Goal: Task Accomplishment & Management: Complete application form

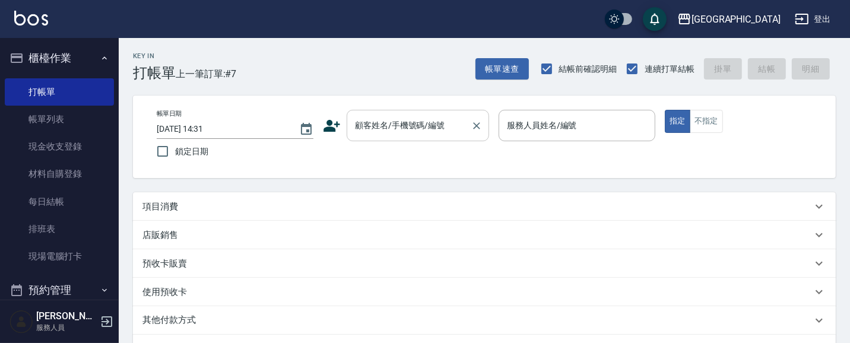
drag, startPoint x: 383, startPoint y: 125, endPoint x: 263, endPoint y: 128, distance: 120.0
click at [382, 125] on input "顧客姓名/手機號碼/編號" at bounding box center [409, 125] width 114 height 21
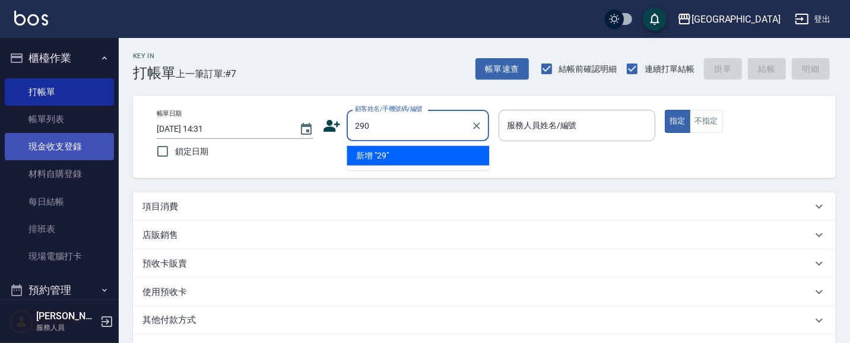
type input "290"
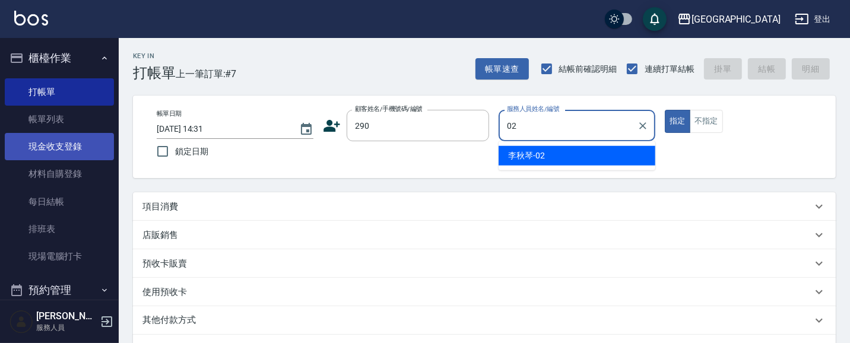
type input "[PERSON_NAME]-02"
type button "true"
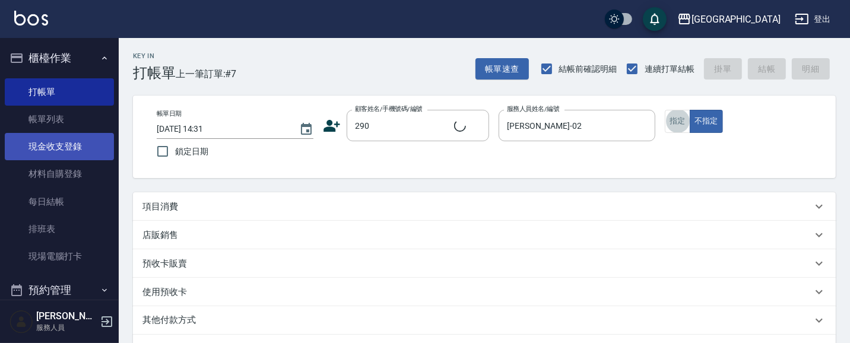
click at [665, 110] on button "指定" at bounding box center [678, 121] width 26 height 23
type input "[PERSON_NAME]/0989688802/290"
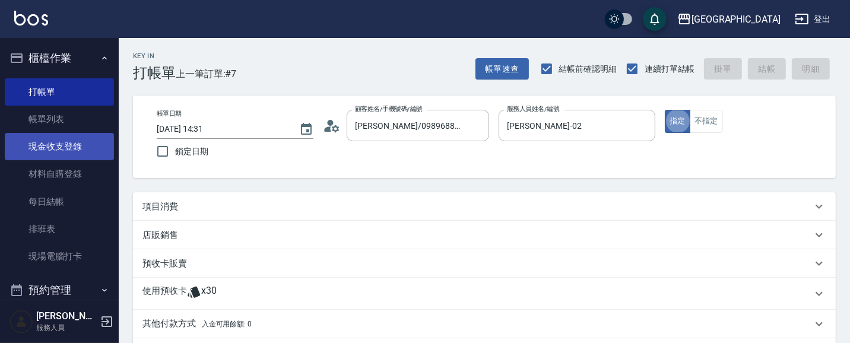
click at [665, 110] on button "指定" at bounding box center [678, 121] width 26 height 23
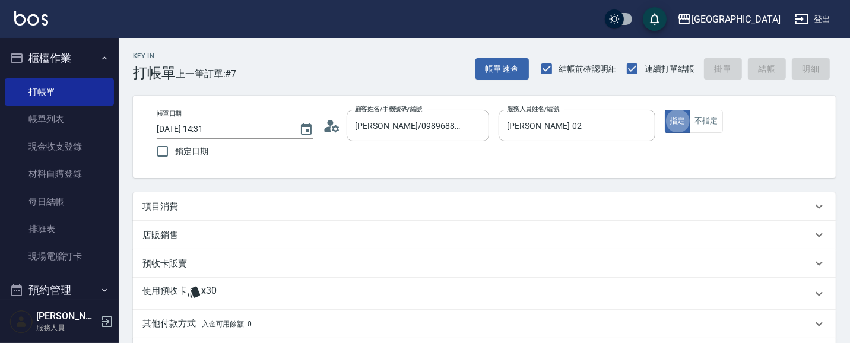
click at [188, 208] on div "項目消費" at bounding box center [478, 207] width 670 height 12
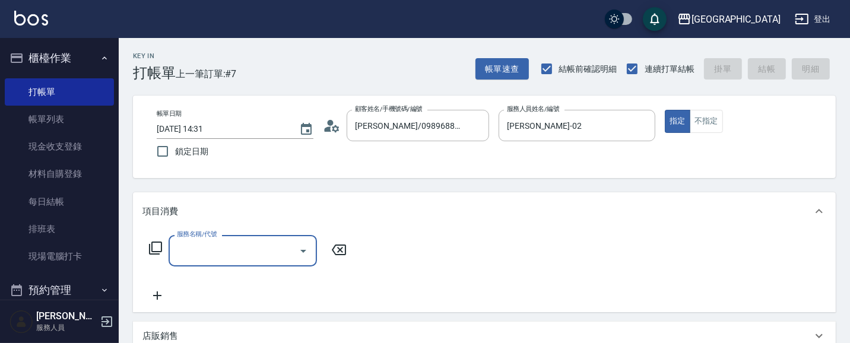
click at [236, 256] on input "服務名稱/代號" at bounding box center [234, 250] width 120 height 21
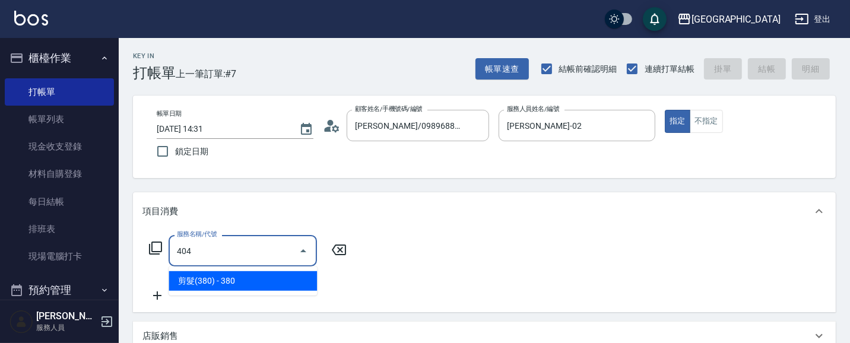
type input "剪髮(380)(404)"
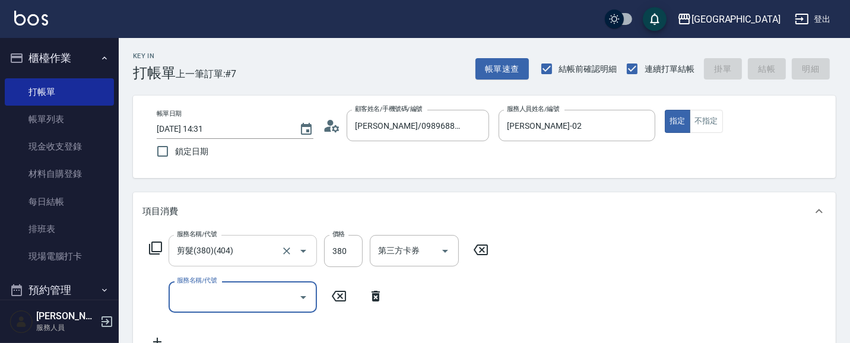
type input "[DATE] 15:22"
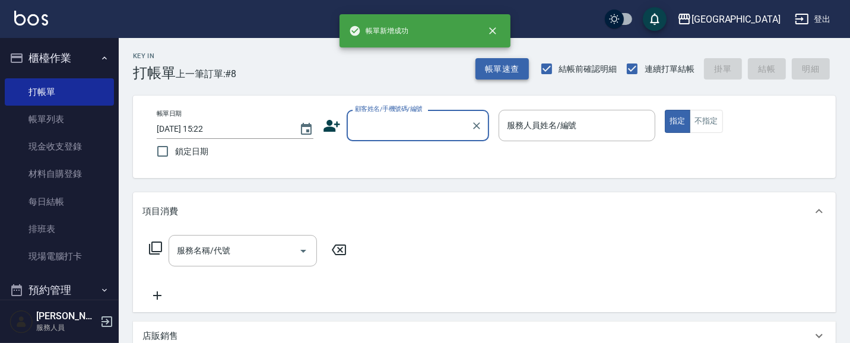
click at [501, 70] on button "帳單速查" at bounding box center [502, 69] width 53 height 22
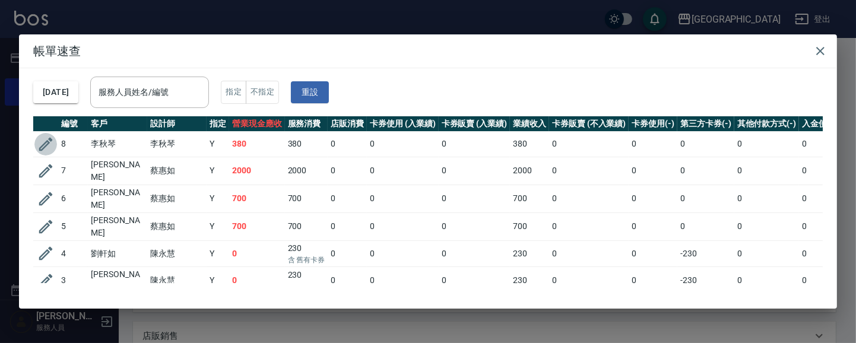
click at [51, 144] on icon "button" at bounding box center [46, 144] width 18 height 18
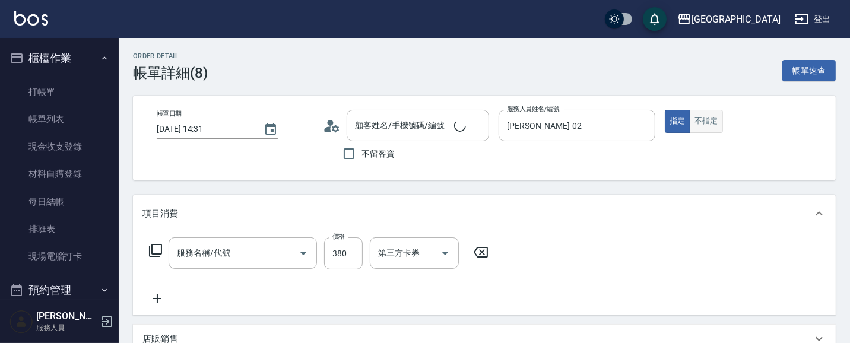
type input "[DATE] 14:31"
type input "[PERSON_NAME]-02"
type input "剪髮(380)(404)"
click at [716, 124] on button "不指定" at bounding box center [706, 121] width 33 height 23
type input "[PERSON_NAME]/0989688802/290"
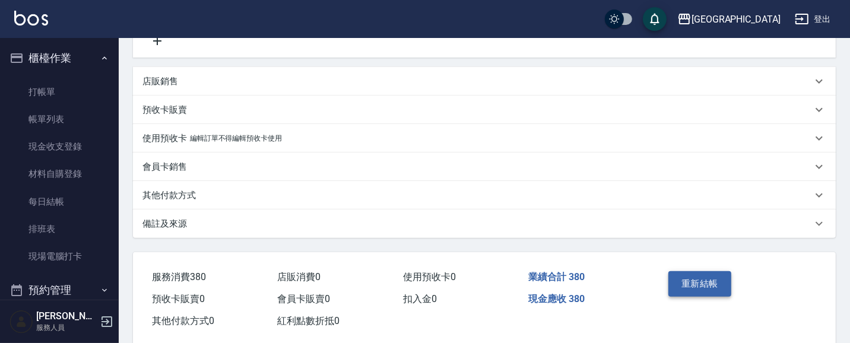
scroll to position [258, 0]
click at [705, 285] on button "重新結帳" at bounding box center [700, 283] width 63 height 25
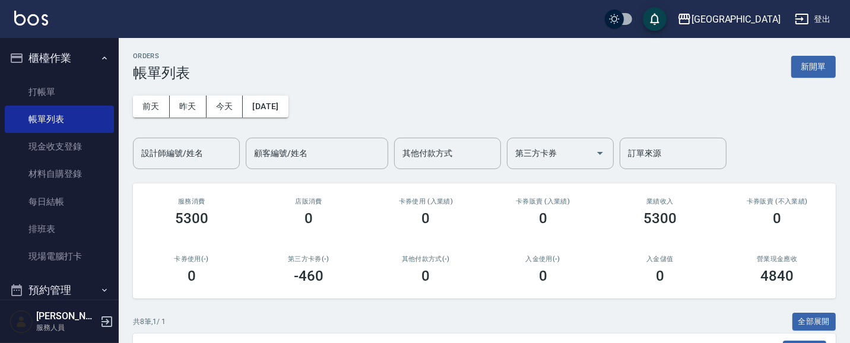
drag, startPoint x: 58, startPoint y: 85, endPoint x: 341, endPoint y: 80, distance: 283.3
click at [60, 83] on link "打帳單" at bounding box center [59, 91] width 109 height 27
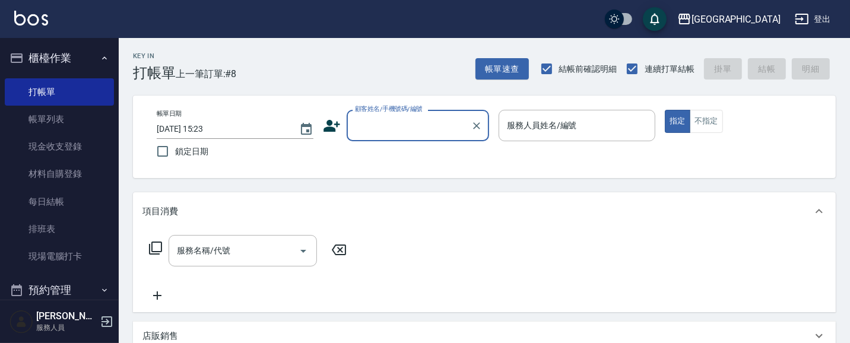
drag, startPoint x: 426, startPoint y: 129, endPoint x: 407, endPoint y: 111, distance: 26.9
click at [425, 126] on input "顧客姓名/手機號碼/編號" at bounding box center [409, 125] width 114 height 21
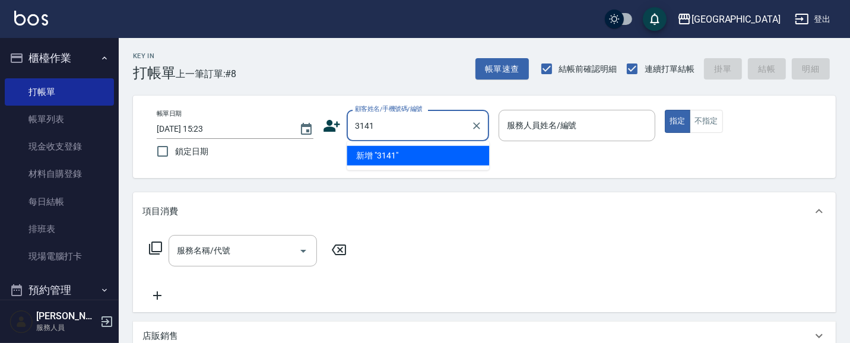
type input "3141"
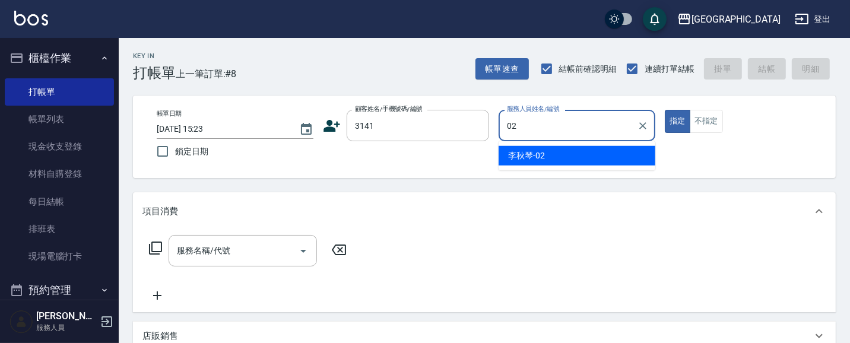
type input "[PERSON_NAME]-02"
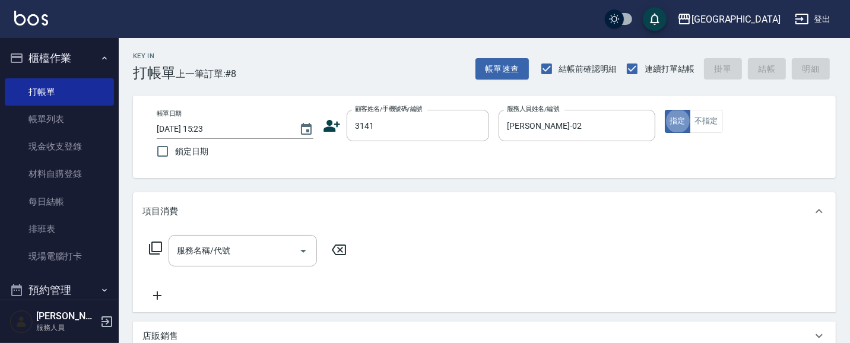
type button "true"
type input "[PERSON_NAME]/0986086430/3141"
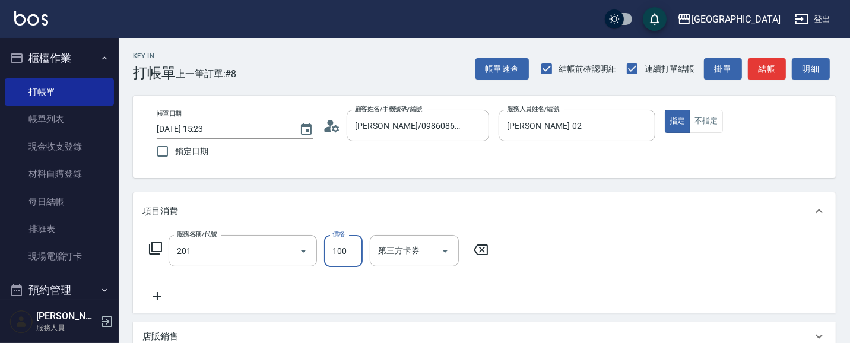
type input "洗髮[100](201)"
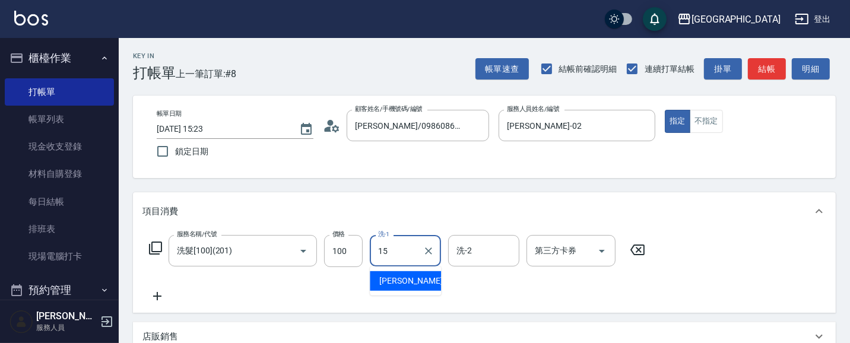
type input "[PERSON_NAME]-15"
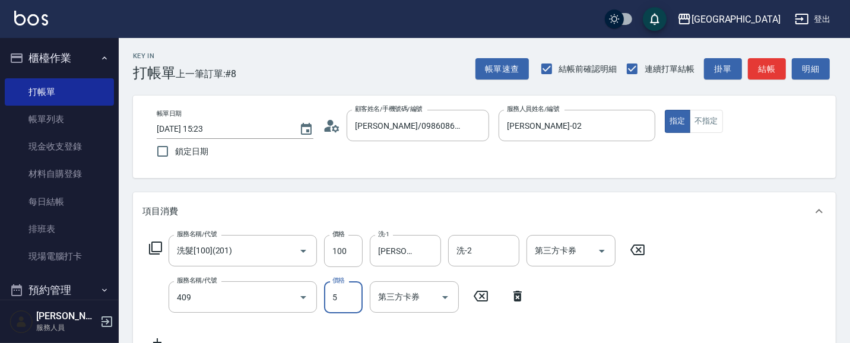
type input "剪髮(550)(409)"
type input "580"
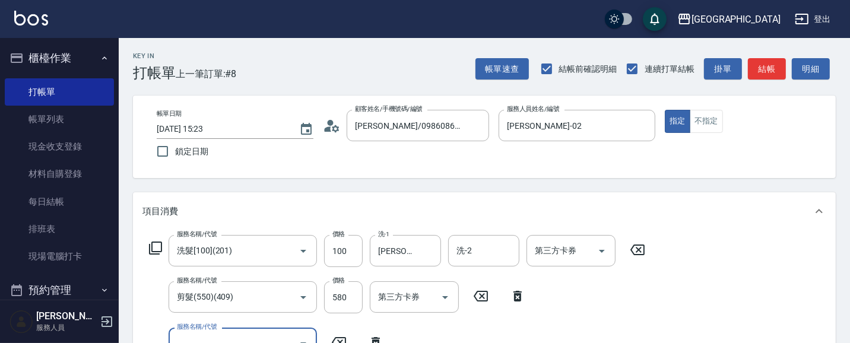
scroll to position [10, 0]
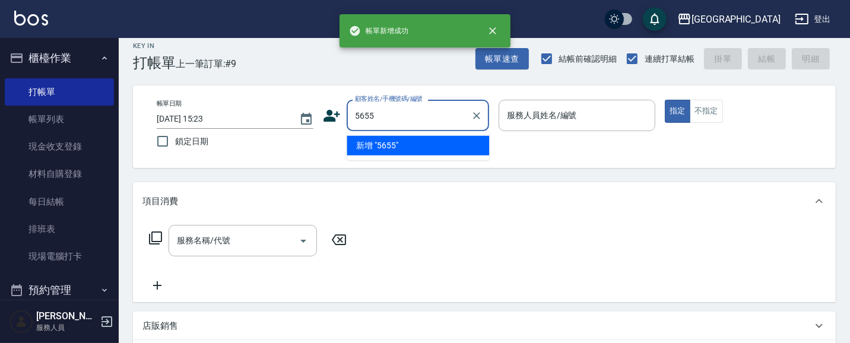
type input "5655"
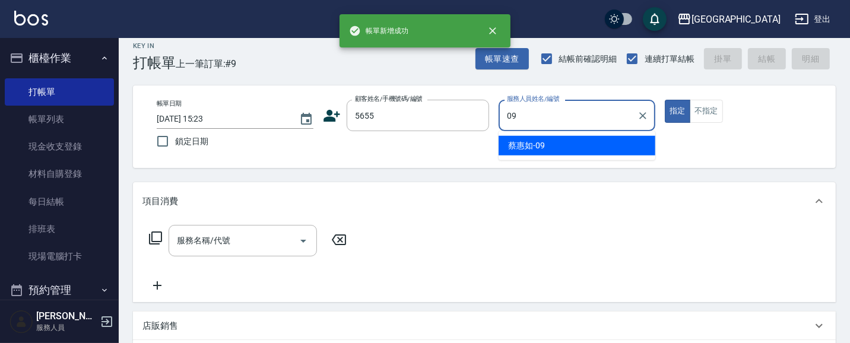
type input "[PERSON_NAME]-09"
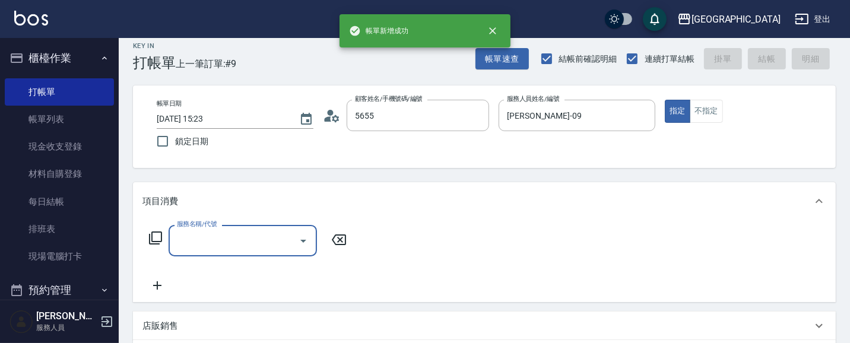
type input "[PERSON_NAME]/0958591766/5655"
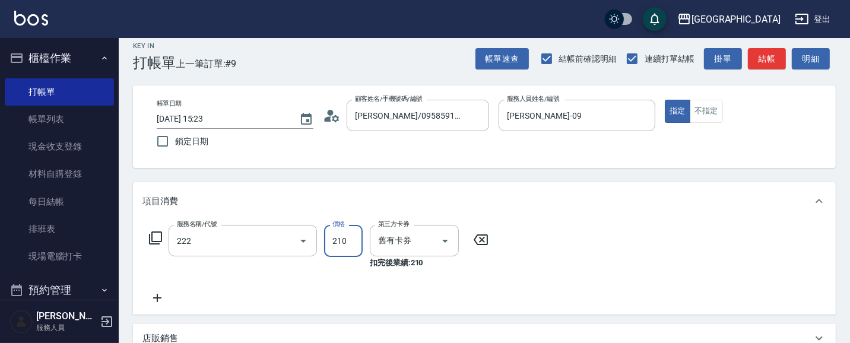
type input "洗髮卡券[210](222)"
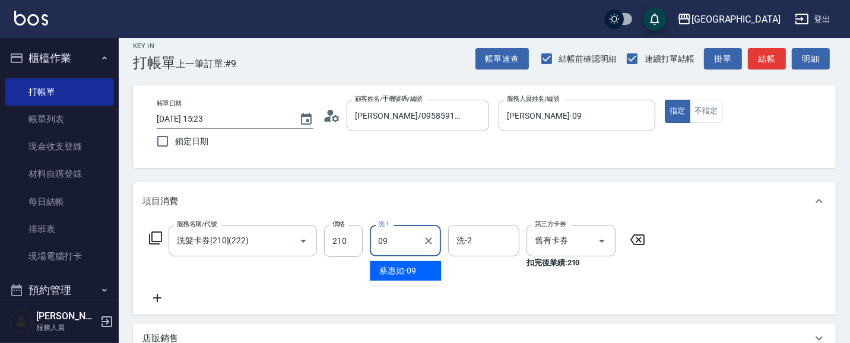
type input "[PERSON_NAME]-09"
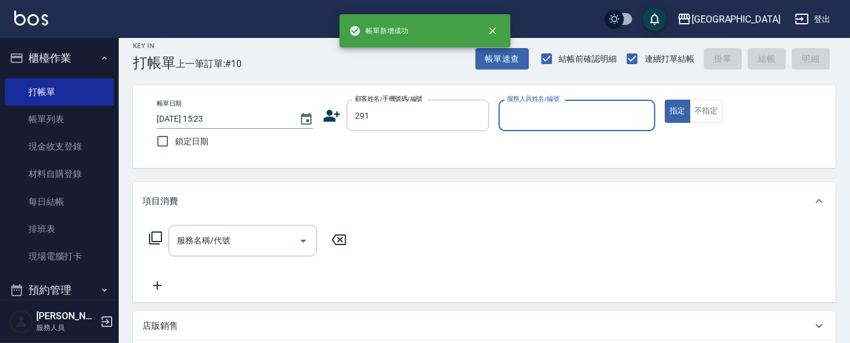
type input "291"
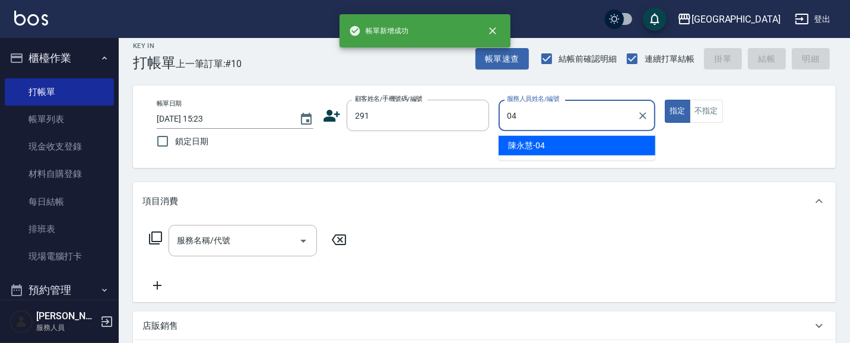
type input "[PERSON_NAME]-04"
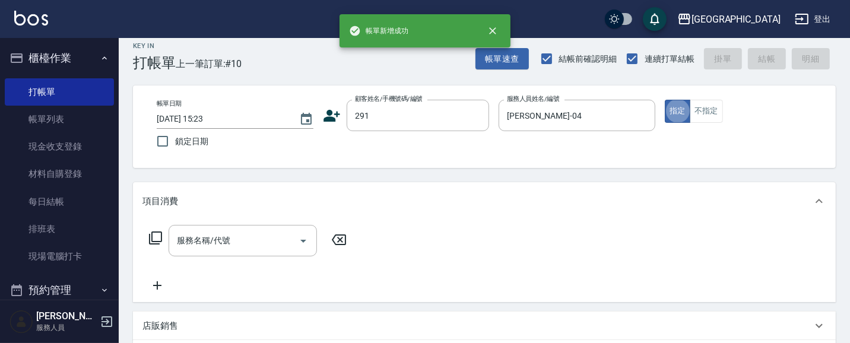
type input "[PERSON_NAME]/291/291"
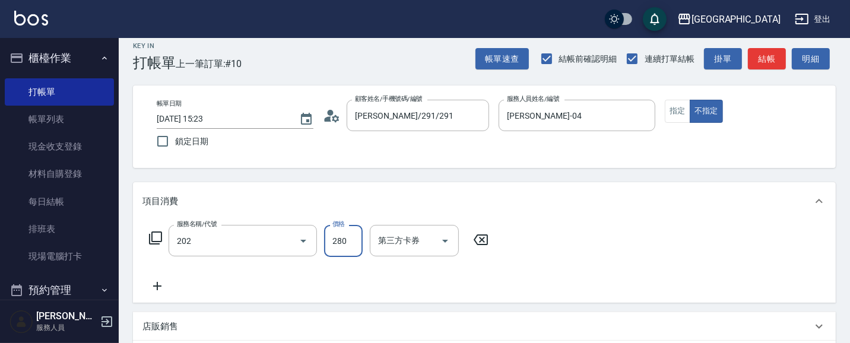
type input "洗髮[280](202)"
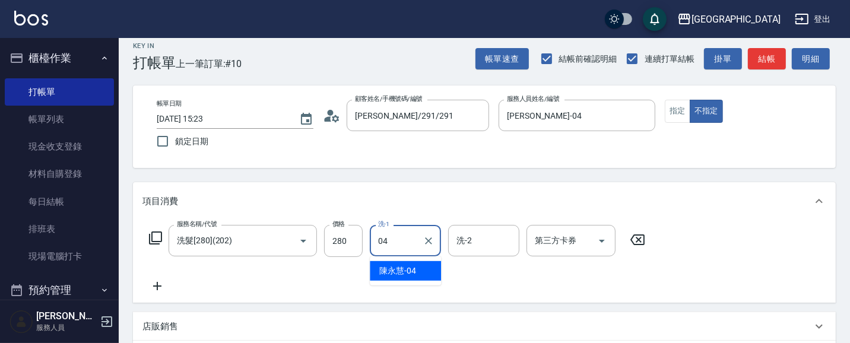
type input "[PERSON_NAME]-04"
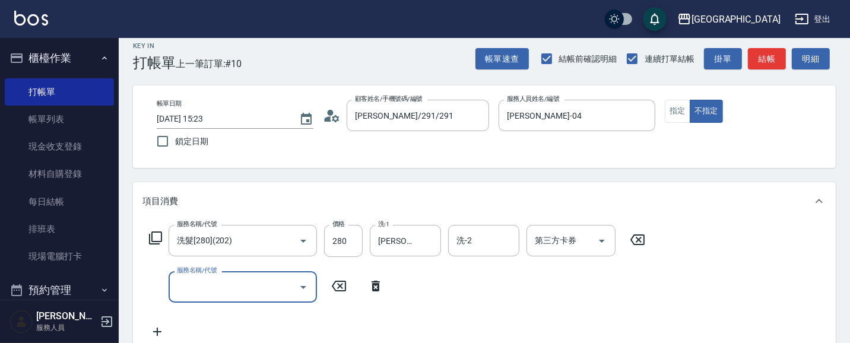
type input "8"
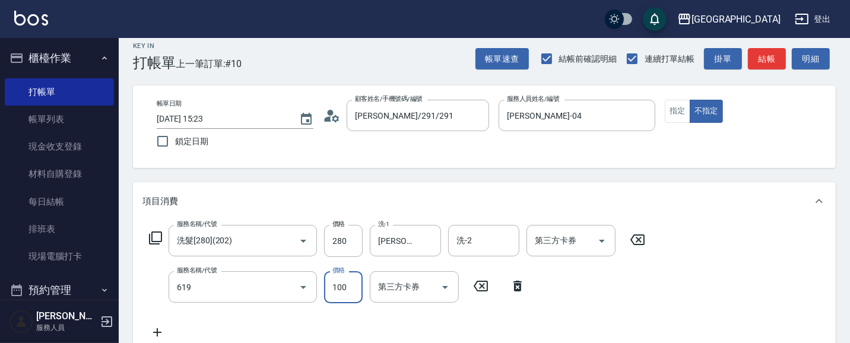
type input "[PERSON_NAME].玻酸.晶膜.水療(619)"
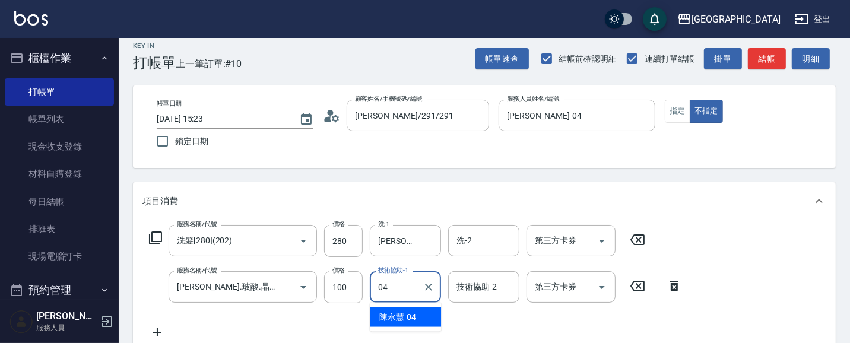
type input "[PERSON_NAME]-04"
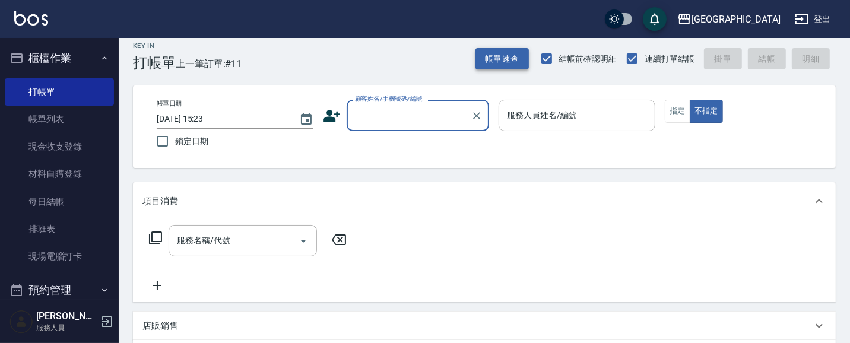
click at [482, 62] on button "帳單速查" at bounding box center [502, 59] width 53 height 22
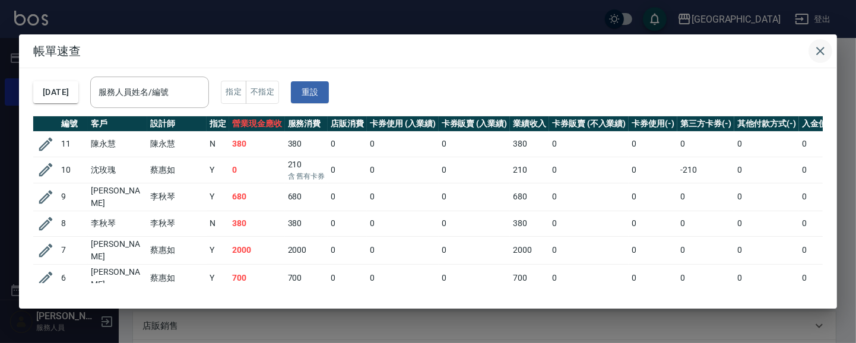
click at [824, 49] on icon "button" at bounding box center [820, 51] width 14 height 14
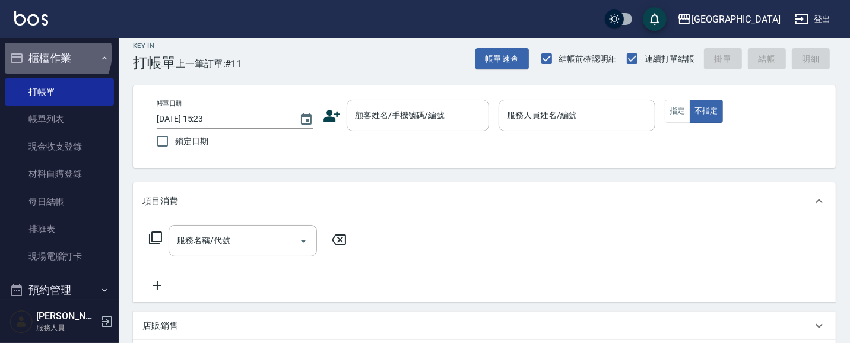
drag, startPoint x: 55, startPoint y: 53, endPoint x: 46, endPoint y: 52, distance: 9.0
click at [54, 52] on button "櫃檯作業" at bounding box center [59, 58] width 109 height 31
